Goal: Transaction & Acquisition: Purchase product/service

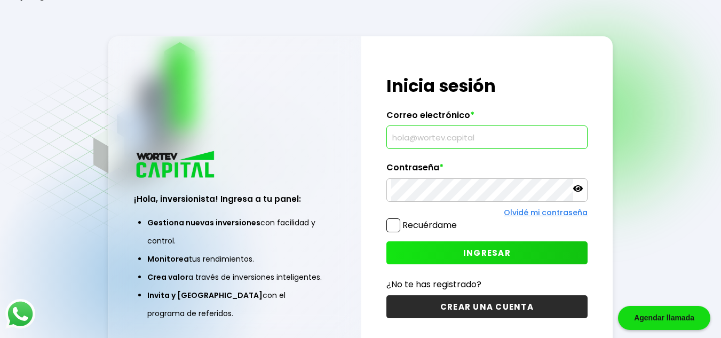
click at [460, 140] on input "text" at bounding box center [487, 137] width 192 height 22
type input "[EMAIL_ADDRESS][DOMAIN_NAME]"
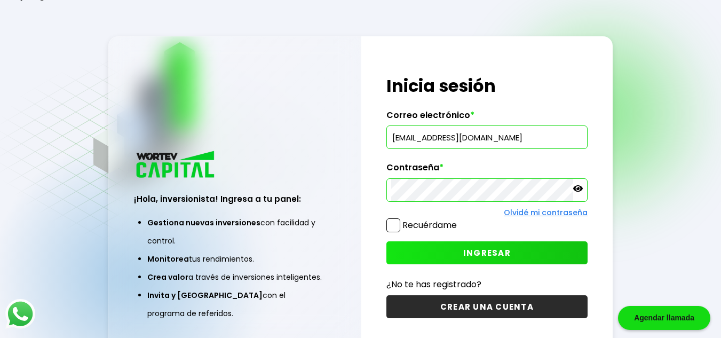
click at [458, 255] on button "INGRESAR" at bounding box center [486, 252] width 201 height 23
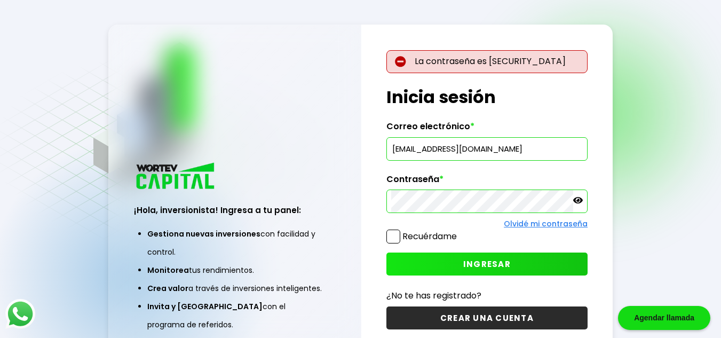
click at [365, 199] on div "La contraseña es [SECURITY_DATA] ¡Hola, inversionista! Ingresa tus credenciales…" at bounding box center [487, 196] width 252 height 343
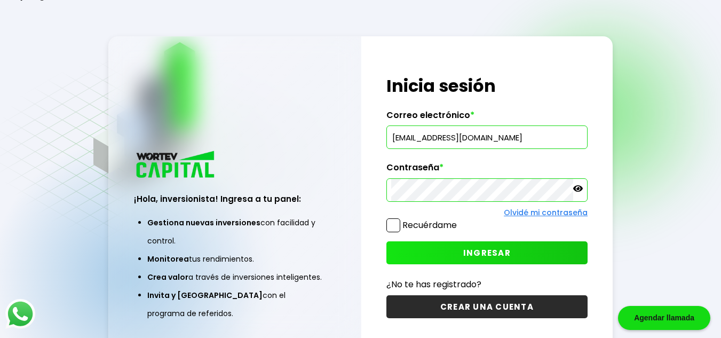
click at [474, 253] on span "INGRESAR" at bounding box center [486, 252] width 47 height 11
click at [391, 202] on div "¡Hola, inversionista! Ingresa tus credenciales para iniciar sesión Inicia sesió…" at bounding box center [487, 196] width 252 height 320
click at [458, 256] on button "INGRESAR" at bounding box center [486, 252] width 201 height 23
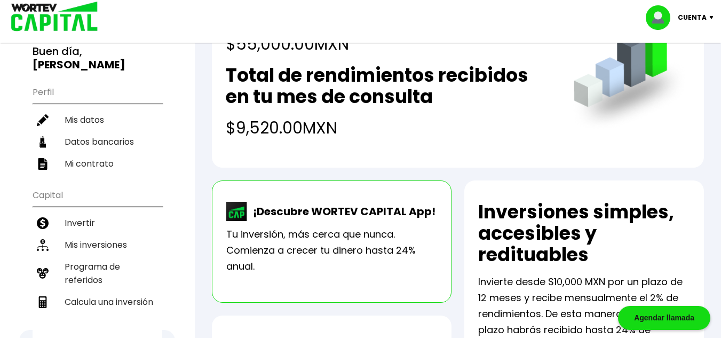
scroll to position [74, 0]
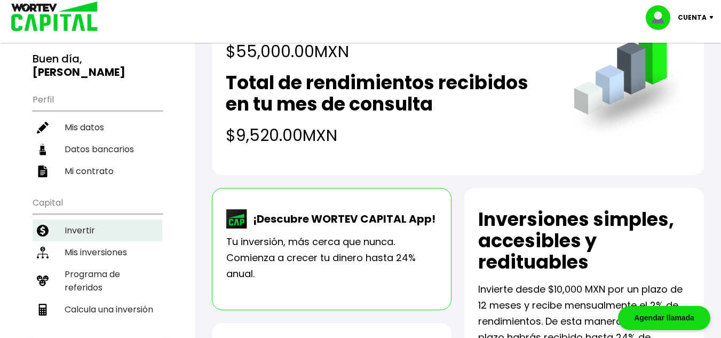
click at [91, 221] on li "Invertir" at bounding box center [98, 230] width 130 height 22
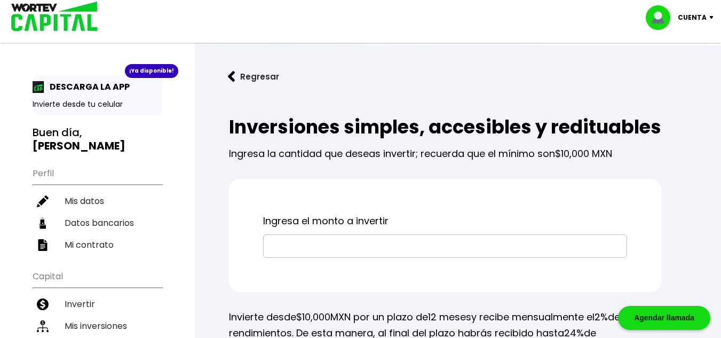
click at [345, 257] on input "text" at bounding box center [445, 246] width 354 height 22
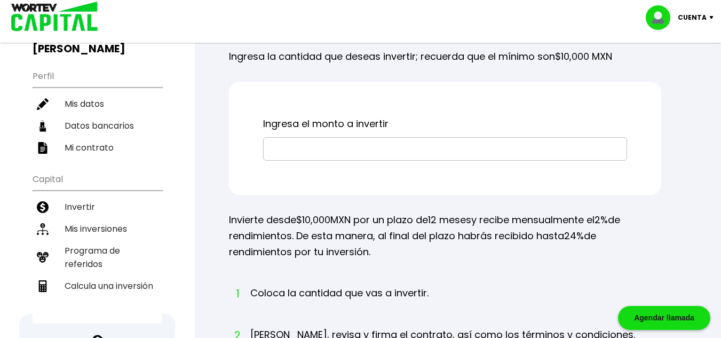
scroll to position [107, 0]
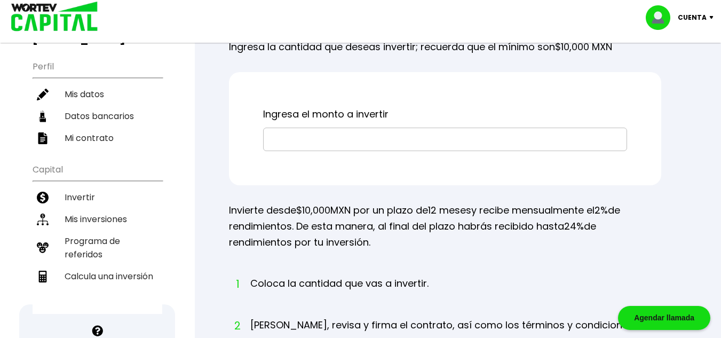
click at [528, 150] on input "text" at bounding box center [445, 139] width 354 height 22
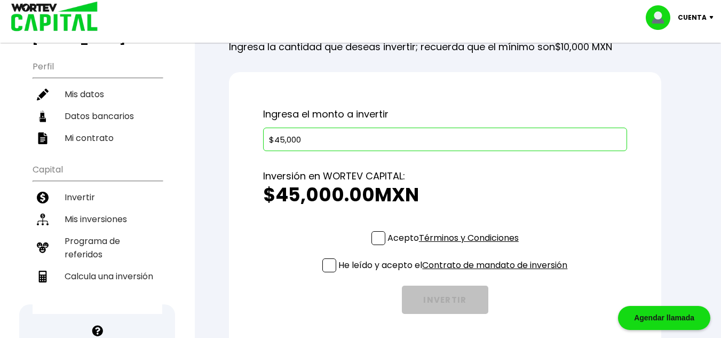
type input "$45,000"
click at [375, 245] on span at bounding box center [378, 238] width 14 height 14
click at [455, 246] on input "Acepto Términos y Condiciones" at bounding box center [455, 246] width 0 height 0
click at [330, 272] on span at bounding box center [329, 265] width 14 height 14
click at [455, 273] on input "He leído y acepto el Contrato de mandato de inversión" at bounding box center [455, 273] width 0 height 0
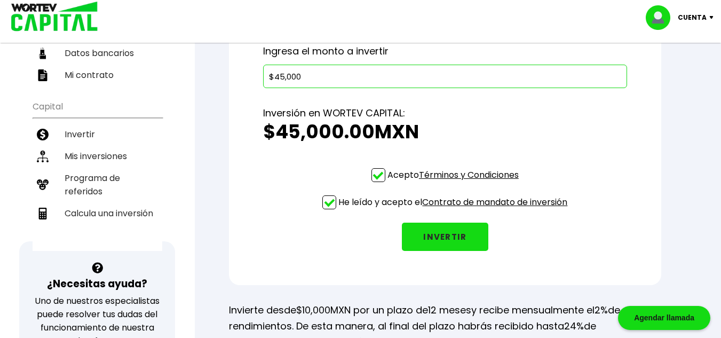
scroll to position [166, 0]
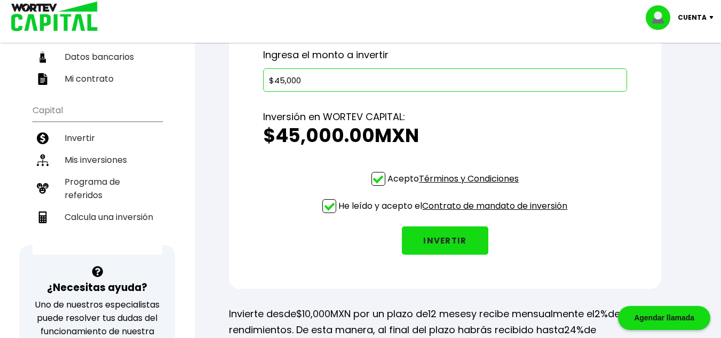
click at [449, 254] on button "INVERTIR" at bounding box center [445, 240] width 86 height 28
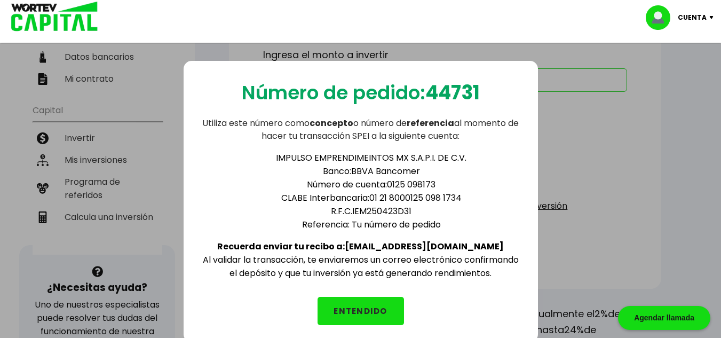
click at [357, 314] on button "ENTENDIDO" at bounding box center [360, 311] width 86 height 28
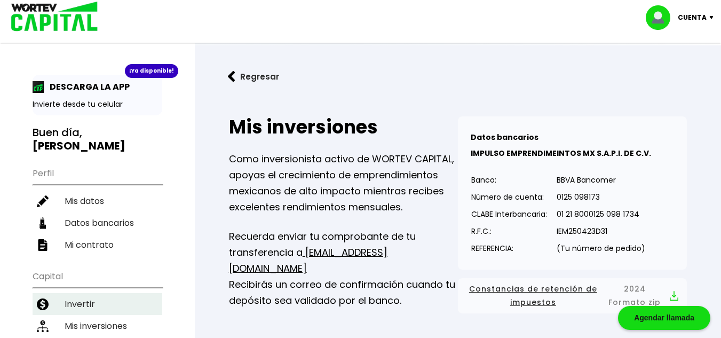
click at [87, 295] on li "Invertir" at bounding box center [98, 304] width 130 height 22
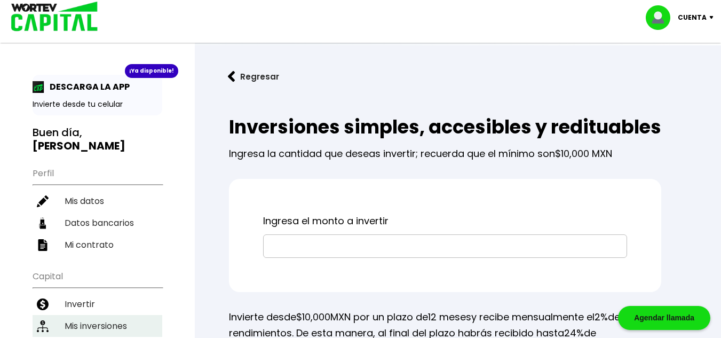
click at [88, 315] on li "Mis inversiones" at bounding box center [98, 326] width 130 height 22
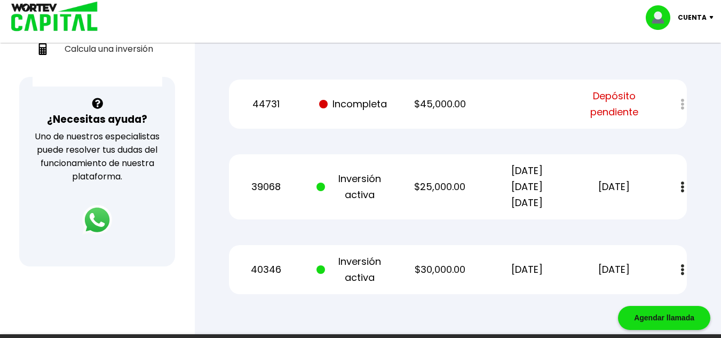
scroll to position [335, 0]
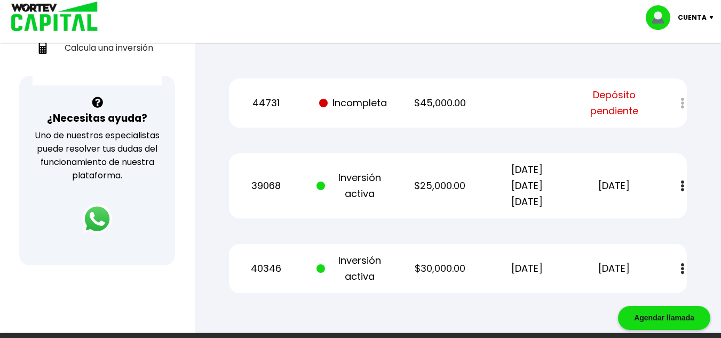
click at [681, 184] on img at bounding box center [682, 185] width 3 height 11
click at [328, 202] on div "39068 Inversión activa $25,000.00 [DATE] [DATE] [DATE] [DATE] Estado de cuenta" at bounding box center [458, 185] width 458 height 65
click at [682, 105] on div at bounding box center [675, 103] width 23 height 23
click at [691, 115] on div "Mis inversiones Como inversionista activo de WORTEV CAPITAL, apoyas el crecimie…" at bounding box center [458, 37] width 492 height 546
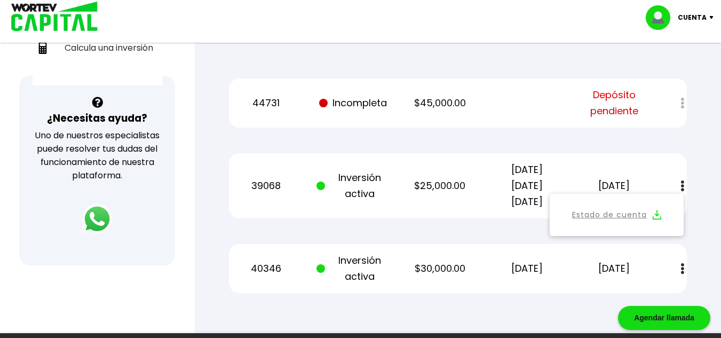
click at [618, 102] on span "Depósito pendiente" at bounding box center [613, 103] width 73 height 32
click at [634, 142] on div "Mis inversiones Como inversionista activo de WORTEV CAPITAL, apoyas el crecimie…" at bounding box center [458, 37] width 492 height 546
click at [684, 102] on div at bounding box center [675, 103] width 23 height 23
click at [394, 102] on div "44731 Incompleta $45,000.00 Depósito pendiente" at bounding box center [458, 102] width 458 height 49
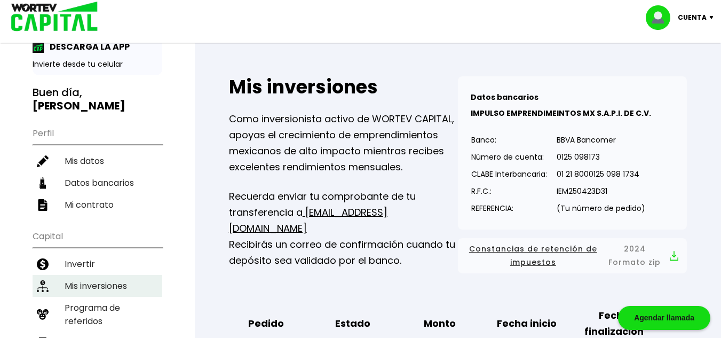
click at [94, 276] on li "Mis inversiones" at bounding box center [98, 286] width 130 height 22
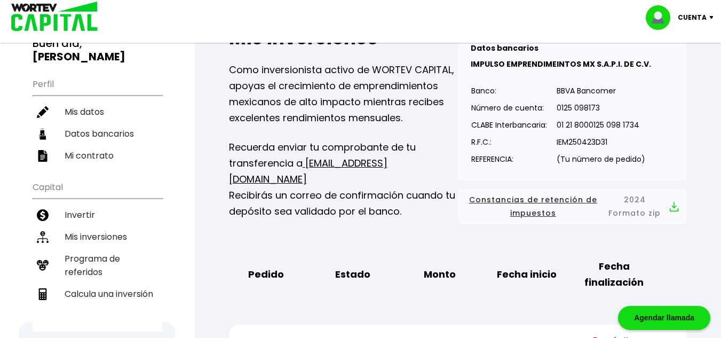
scroll to position [90, 0]
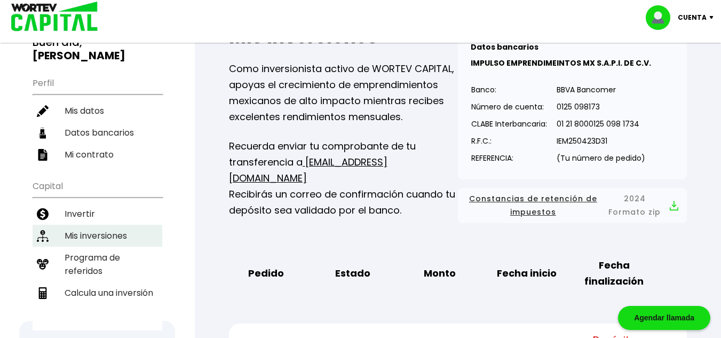
click at [81, 225] on li "Mis inversiones" at bounding box center [98, 236] width 130 height 22
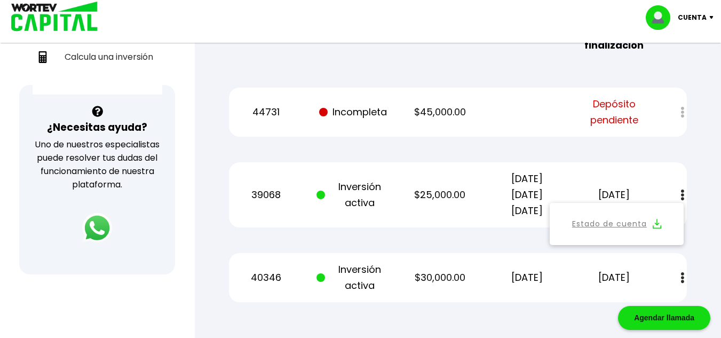
scroll to position [335, 0]
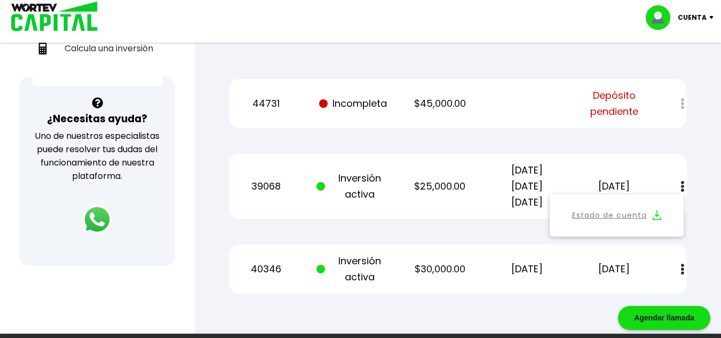
click at [612, 214] on link "Estado de cuenta" at bounding box center [609, 215] width 75 height 13
click at [681, 268] on img at bounding box center [682, 269] width 3 height 11
click at [603, 296] on link "Estado de cuenta" at bounding box center [609, 297] width 75 height 13
click at [712, 20] on div "Cuenta" at bounding box center [683, 17] width 75 height 25
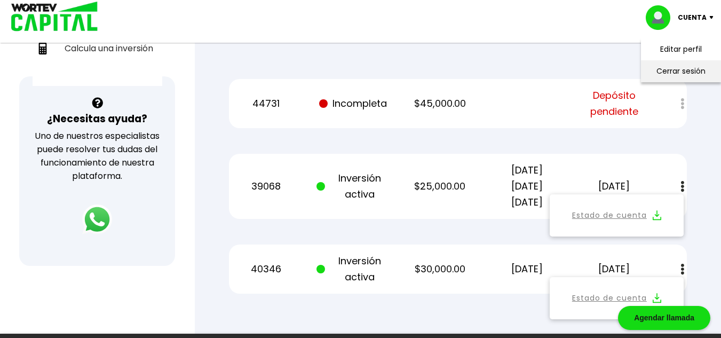
click at [678, 70] on li "Cerrar sesión" at bounding box center [680, 71] width 85 height 22
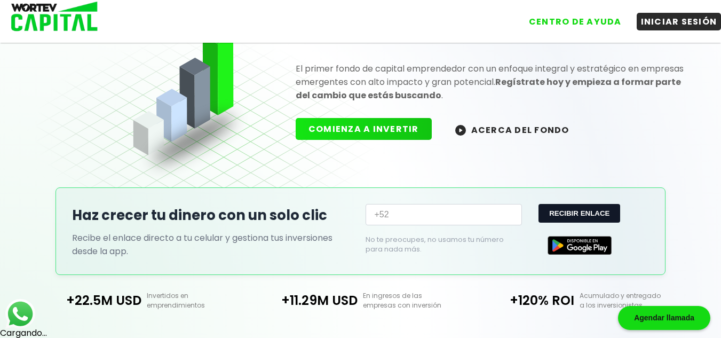
scroll to position [335, 0]
